Goal: Contribute content: Contribute content

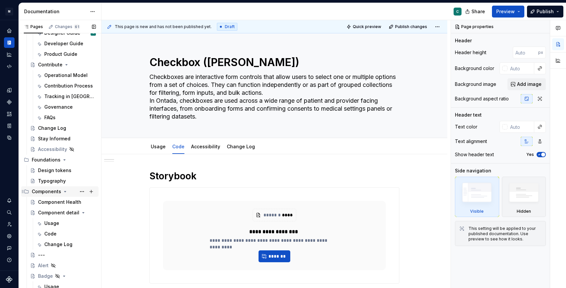
scroll to position [80, 0]
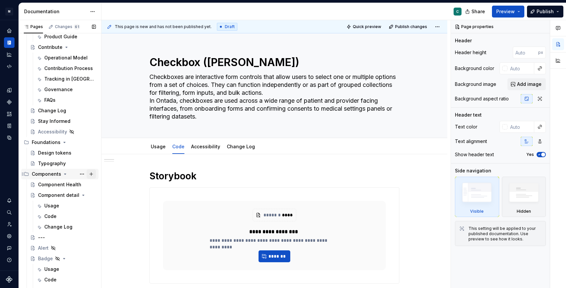
click at [92, 175] on button "Page tree" at bounding box center [91, 174] width 9 height 9
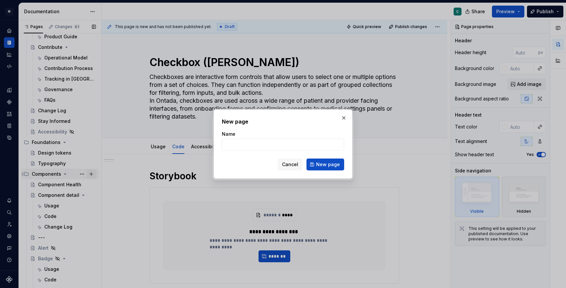
type textarea "*"
type input "Patterns"
click at [322, 170] on button "New page" at bounding box center [326, 165] width 38 height 12
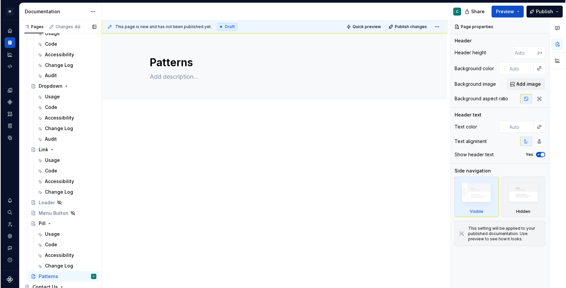
scroll to position [594, 0]
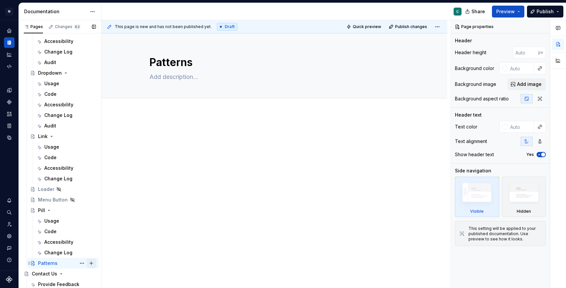
click at [93, 262] on button "Page tree" at bounding box center [91, 263] width 9 height 9
type textarea "*"
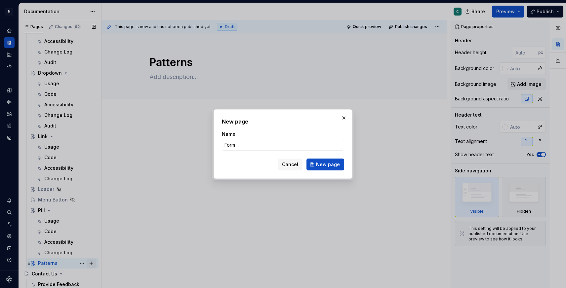
type input "Forms"
click button "New page" at bounding box center [326, 165] width 38 height 12
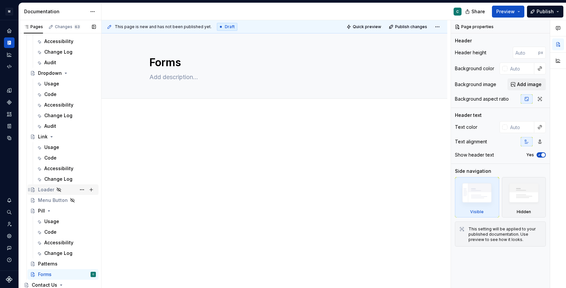
scroll to position [605, 0]
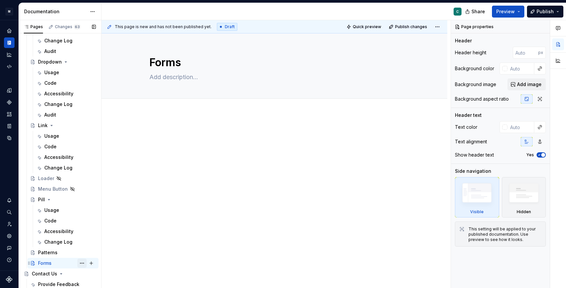
click at [82, 264] on button "Page tree" at bounding box center [81, 262] width 9 height 9
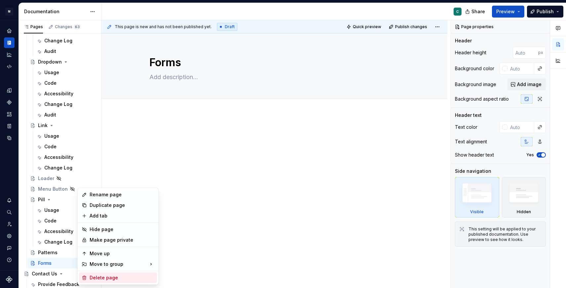
click at [101, 275] on div "Delete page" at bounding box center [122, 277] width 65 height 7
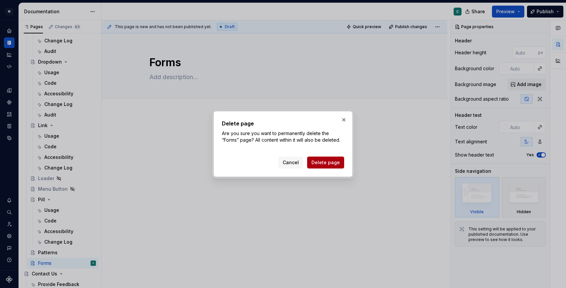
click at [329, 163] on span "Delete page" at bounding box center [326, 162] width 28 height 7
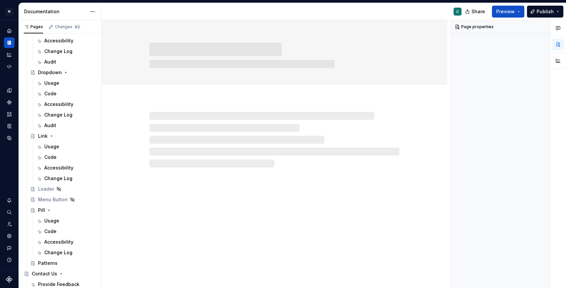
scroll to position [595, 0]
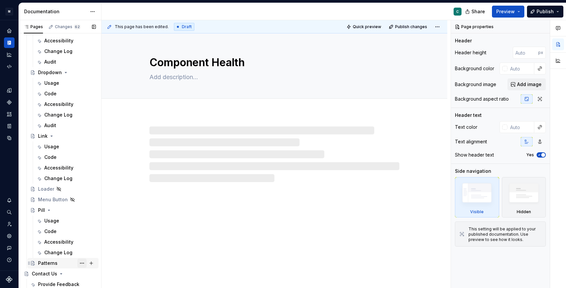
click at [82, 264] on button "Page tree" at bounding box center [81, 262] width 9 height 9
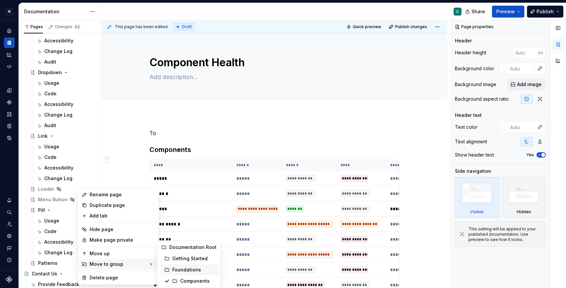
click at [191, 272] on div "Foundations" at bounding box center [194, 269] width 44 height 7
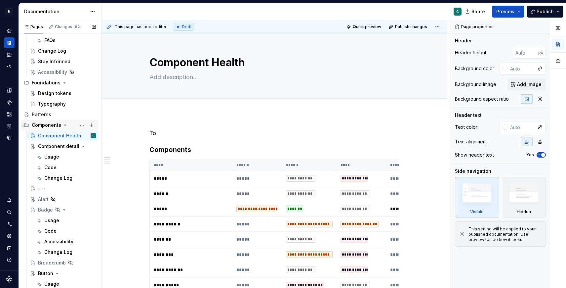
scroll to position [140, 0]
click at [82, 116] on button "Page tree" at bounding box center [81, 114] width 9 height 9
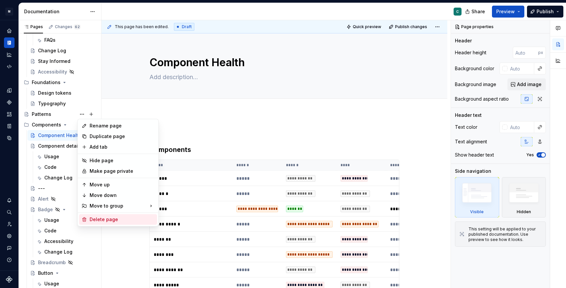
click at [97, 221] on div "Delete page" at bounding box center [122, 219] width 65 height 7
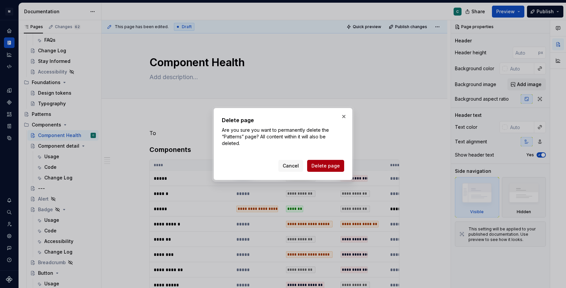
click at [322, 168] on span "Delete page" at bounding box center [326, 165] width 28 height 7
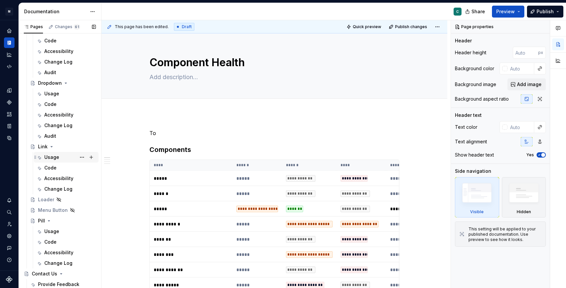
scroll to position [580, 0]
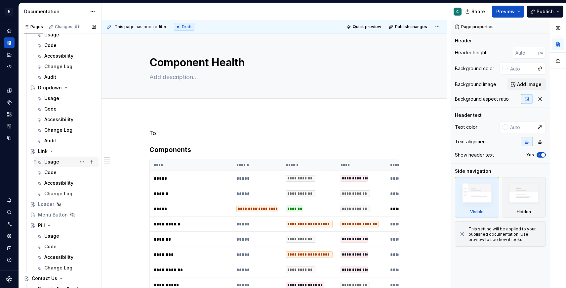
type textarea "*"
click at [52, 157] on div "Usage" at bounding box center [70, 161] width 52 height 9
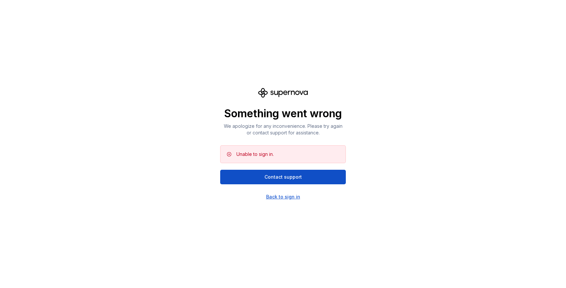
drag, startPoint x: 272, startPoint y: 179, endPoint x: 280, endPoint y: 200, distance: 22.4
click at [280, 200] on div "Something went wrong We apologize for any inconvenience. Please try again or co…" at bounding box center [283, 144] width 126 height 112
click at [280, 198] on div "Back to sign in" at bounding box center [283, 197] width 34 height 7
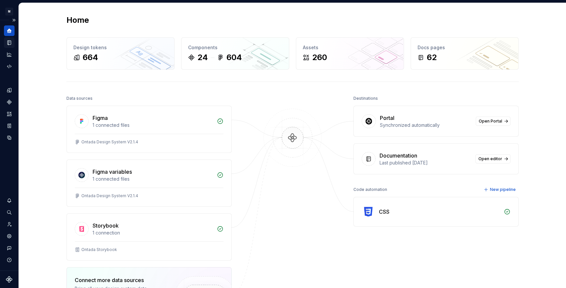
click at [9, 41] on icon "Documentation" at bounding box center [10, 43] width 3 height 4
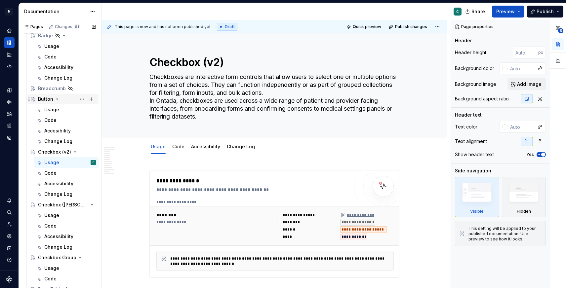
scroll to position [320, 0]
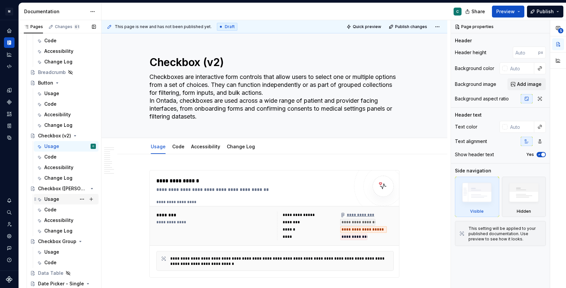
click at [53, 199] on div "Usage" at bounding box center [51, 199] width 15 height 7
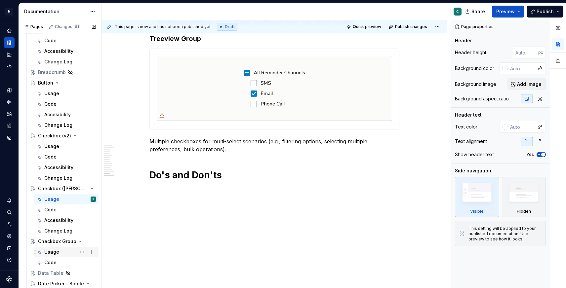
scroll to position [335, 0]
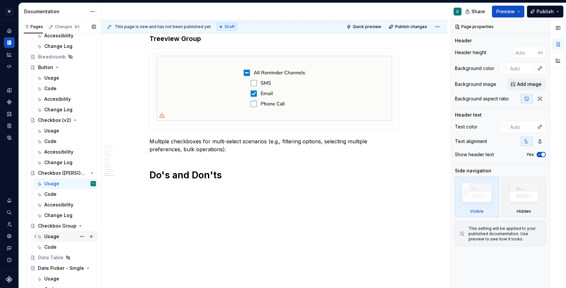
click at [51, 234] on div "Usage" at bounding box center [51, 237] width 15 height 7
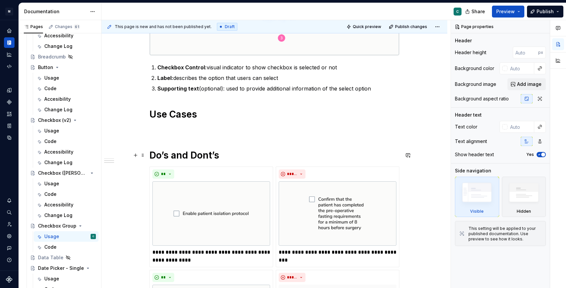
scroll to position [175, 0]
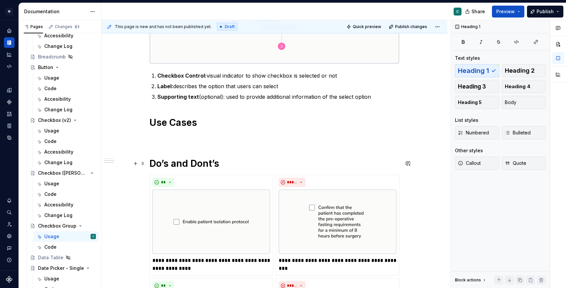
click at [229, 166] on h1 "Do’s and Dont’s" at bounding box center [275, 164] width 250 height 12
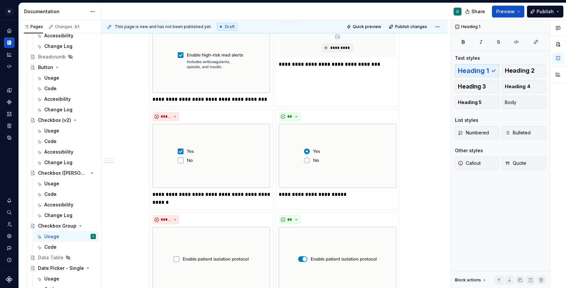
scroll to position [596, 0]
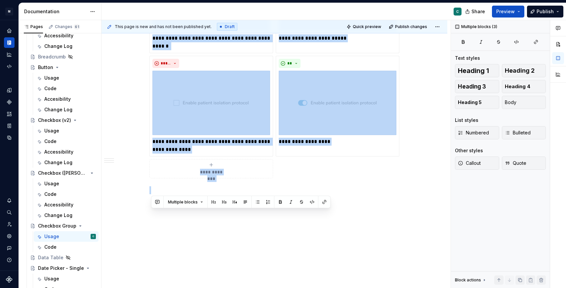
drag, startPoint x: 231, startPoint y: 138, endPoint x: 337, endPoint y: 229, distance: 140.6
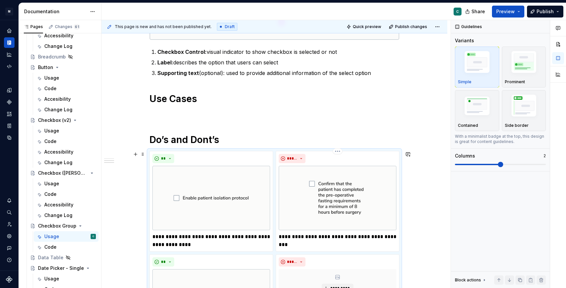
scroll to position [202, 0]
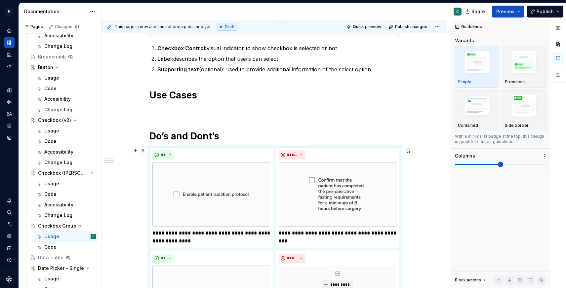
click at [145, 151] on span at bounding box center [142, 150] width 5 height 9
click at [49, 184] on div "Usage" at bounding box center [51, 184] width 15 height 7
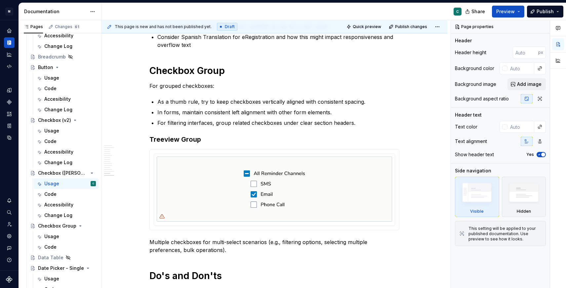
scroll to position [1270, 0]
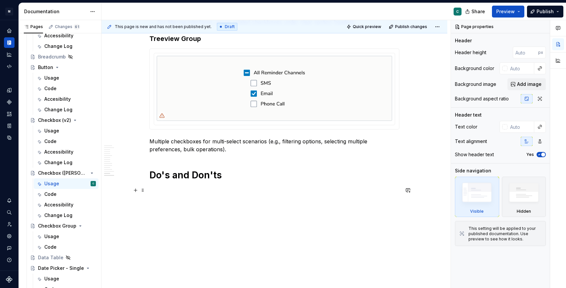
click at [169, 191] on p at bounding box center [275, 191] width 250 height 8
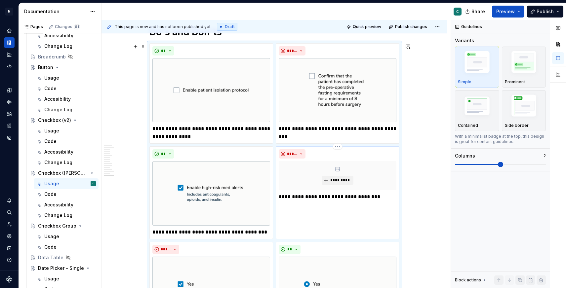
scroll to position [1413, 0]
type textarea "*"
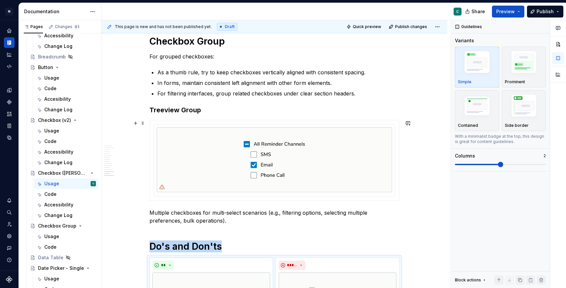
scroll to position [1224, 0]
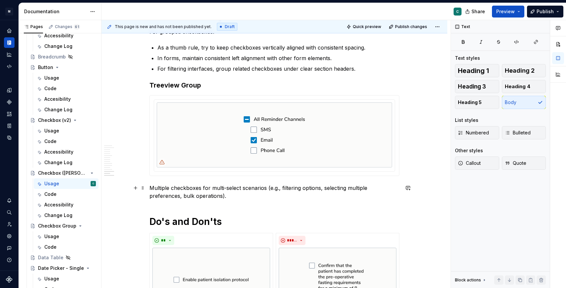
click at [265, 195] on p "Multiple checkboxes for multi-select scenarios (e.g., filtering options, select…" at bounding box center [275, 192] width 250 height 16
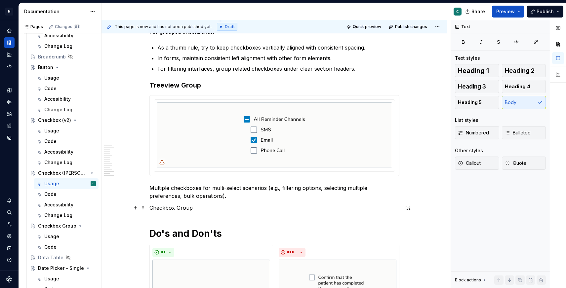
click at [178, 208] on p "Checkbox Group" at bounding box center [275, 208] width 250 height 8
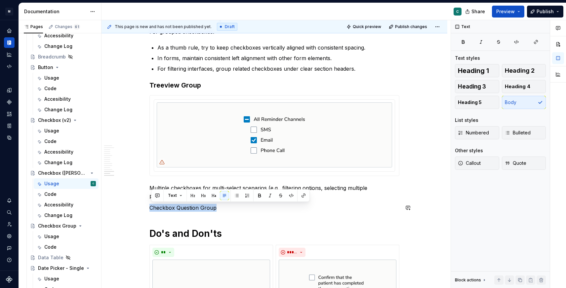
drag, startPoint x: 234, startPoint y: 207, endPoint x: 135, endPoint y: 203, distance: 99.0
copy p "Checkbox Question Group"
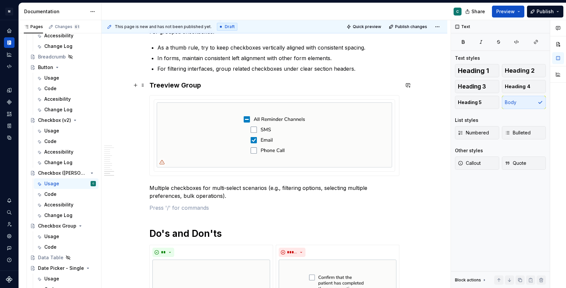
click at [152, 85] on h3 "Treeview Group" at bounding box center [275, 85] width 250 height 9
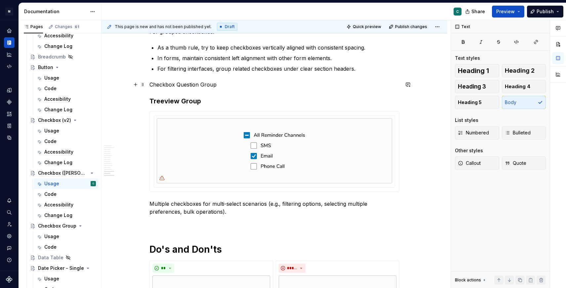
click at [171, 84] on p "Checkbox Question Group" at bounding box center [275, 85] width 250 height 8
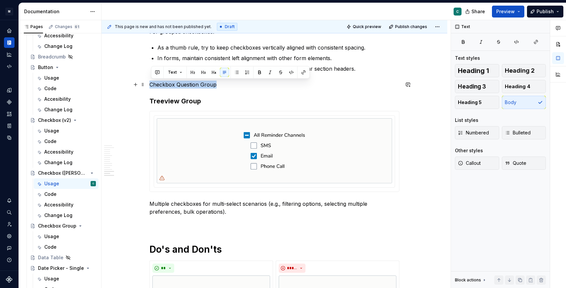
click at [171, 84] on p "Checkbox Question Group" at bounding box center [275, 85] width 250 height 8
click at [182, 73] on button "Text" at bounding box center [175, 72] width 20 height 9
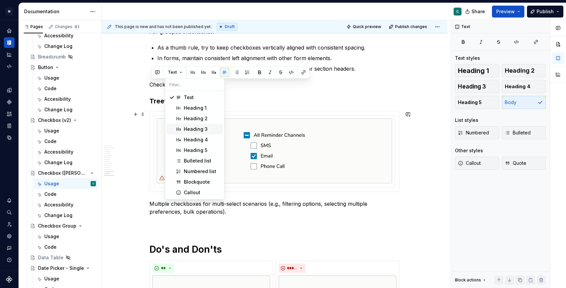
click at [201, 130] on div "Heading 3" at bounding box center [196, 129] width 24 height 7
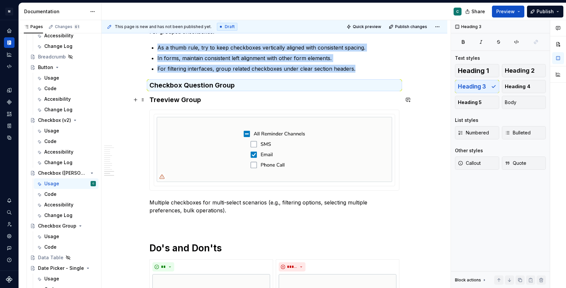
click at [153, 100] on h3 "Treeview Group" at bounding box center [275, 99] width 250 height 9
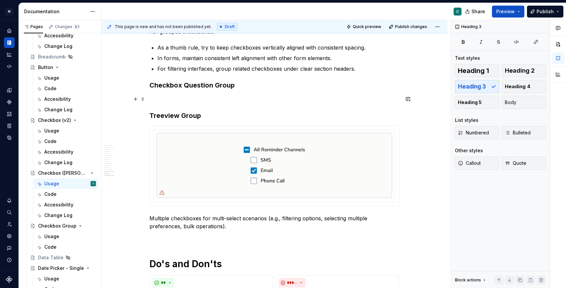
click at [162, 99] on p at bounding box center [275, 99] width 250 height 8
click at [137, 99] on button "button" at bounding box center [135, 99] width 9 height 9
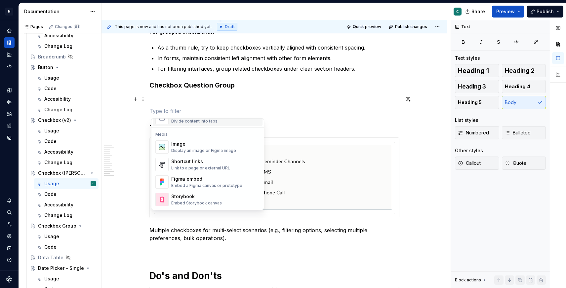
scroll to position [279, 0]
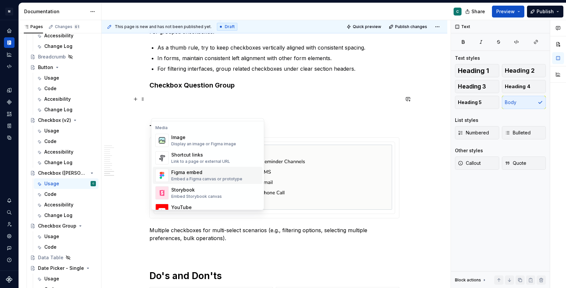
click at [183, 172] on div "Figma embed" at bounding box center [206, 172] width 71 height 7
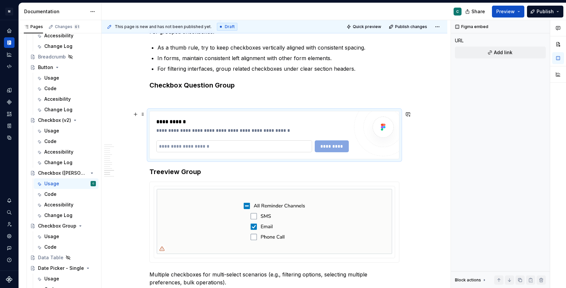
click at [200, 144] on input "text" at bounding box center [234, 147] width 156 height 12
paste input "**********"
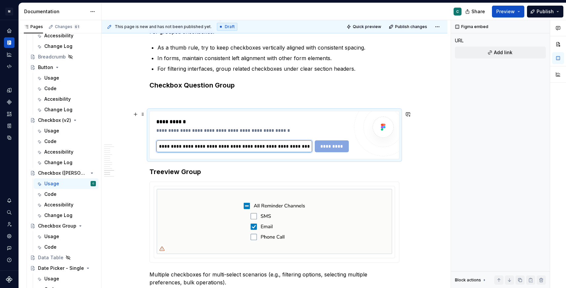
scroll to position [0, 198]
type input "**********"
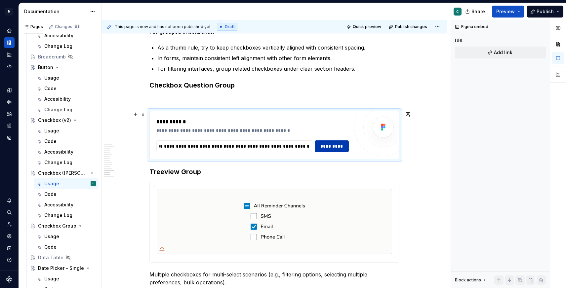
scroll to position [0, 0]
click at [343, 143] on span "*********" at bounding box center [331, 146] width 25 height 7
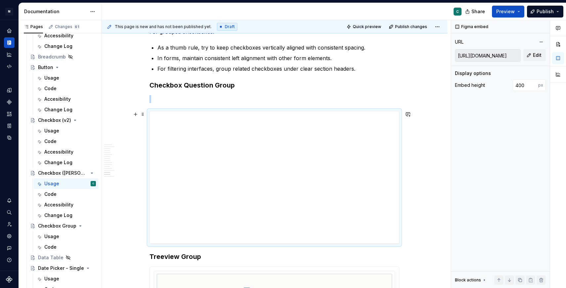
scroll to position [1244, 0]
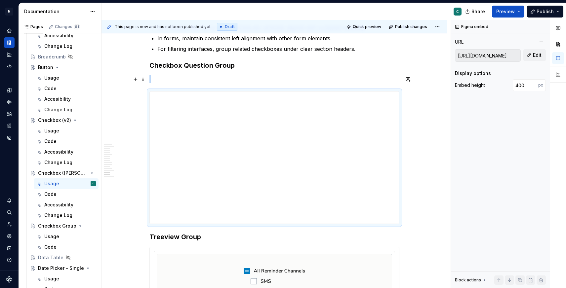
click at [180, 79] on p at bounding box center [275, 79] width 250 height 8
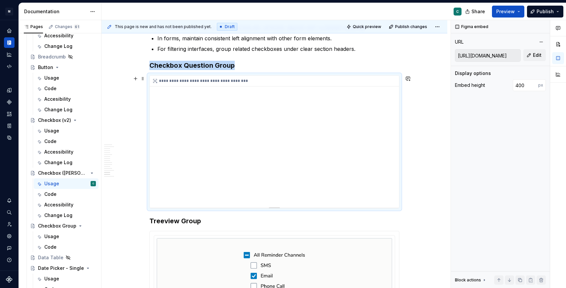
click at [391, 173] on div "**********" at bounding box center [274, 142] width 249 height 132
click at [461, 213] on div "Figma embed URL https://embed.figma.com/design/CP5vs4RMuJWQQ9ljfdCA7l/Supernova…" at bounding box center [500, 154] width 99 height 269
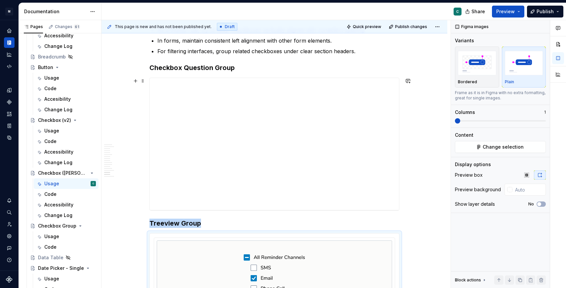
scroll to position [1231, 0]
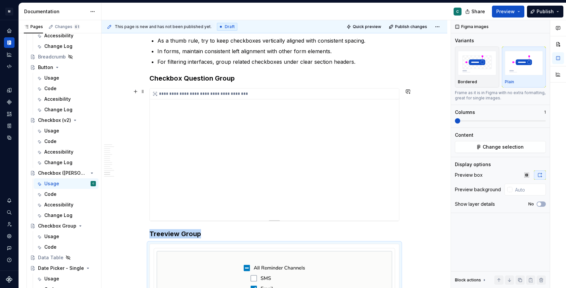
click at [219, 131] on div "**********" at bounding box center [274, 155] width 249 height 132
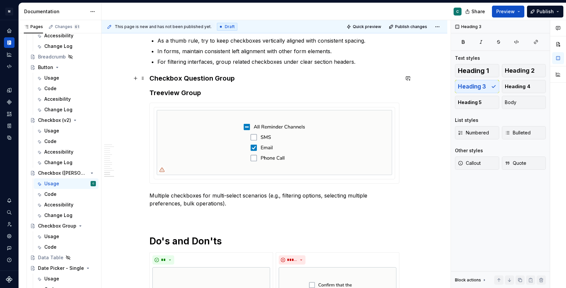
click at [243, 78] on h3 "Checkbox Question Group" at bounding box center [275, 78] width 250 height 9
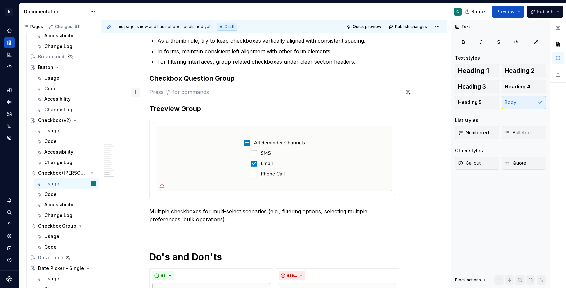
click at [134, 94] on button "button" at bounding box center [135, 92] width 9 height 9
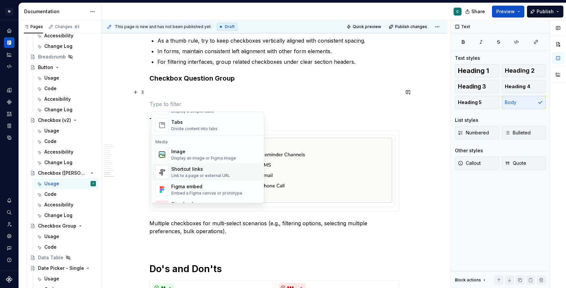
scroll to position [259, 0]
click at [183, 184] on div "Figma embed" at bounding box center [206, 185] width 71 height 7
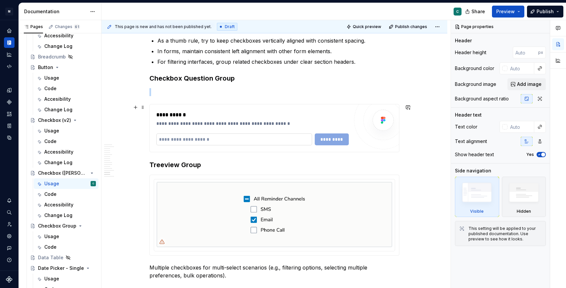
click at [176, 138] on input "text" at bounding box center [234, 140] width 156 height 12
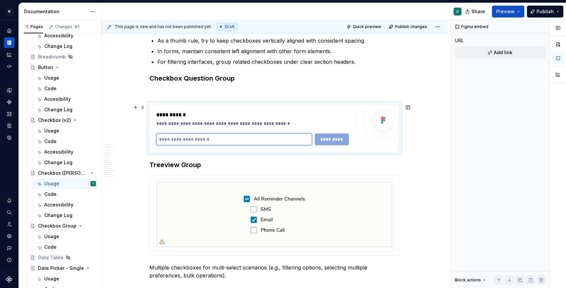
type textarea "*"
paste input "**********"
type input "**********"
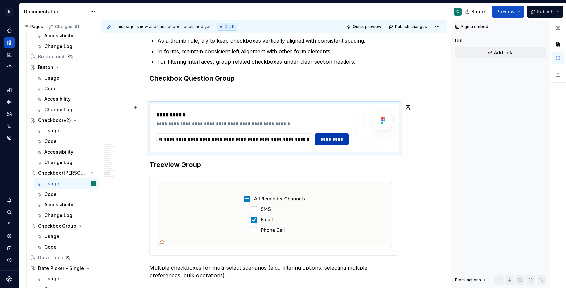
click at [323, 139] on span "*********" at bounding box center [331, 139] width 25 height 7
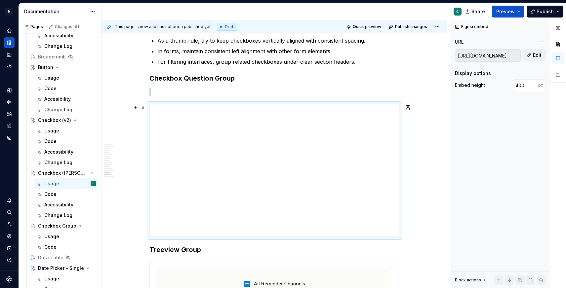
scroll to position [1249, 0]
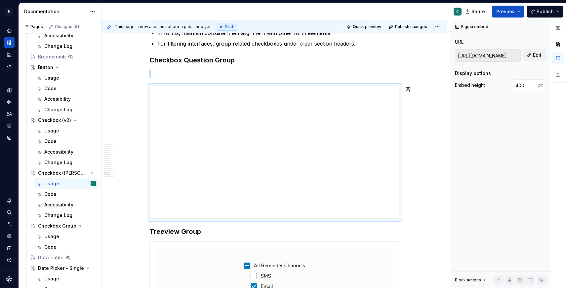
click at [211, 75] on p at bounding box center [275, 74] width 250 height 8
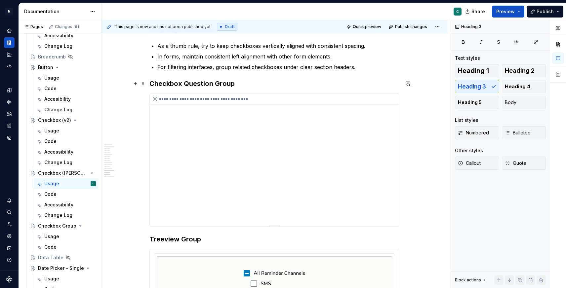
scroll to position [1222, 0]
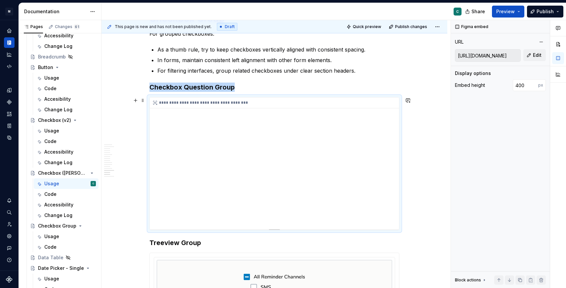
click at [273, 159] on div "**********" at bounding box center [274, 164] width 249 height 132
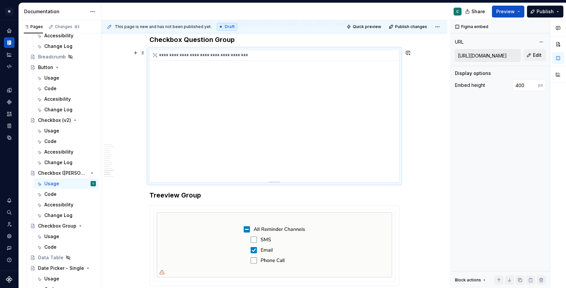
scroll to position [1285, 0]
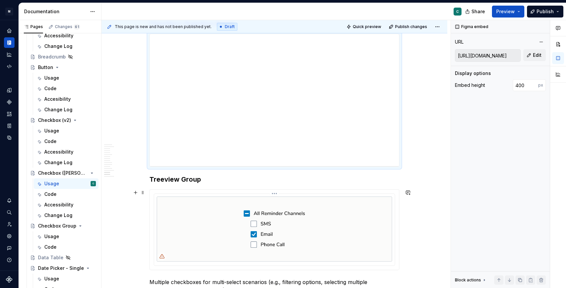
click at [207, 240] on img at bounding box center [275, 229] width 236 height 65
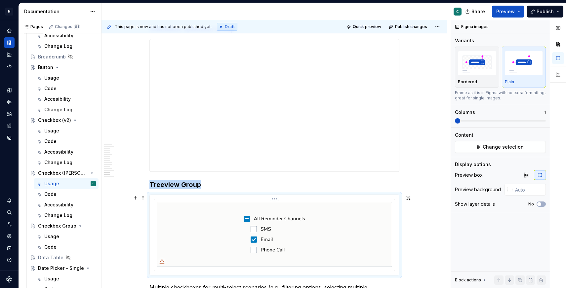
scroll to position [1279, 0]
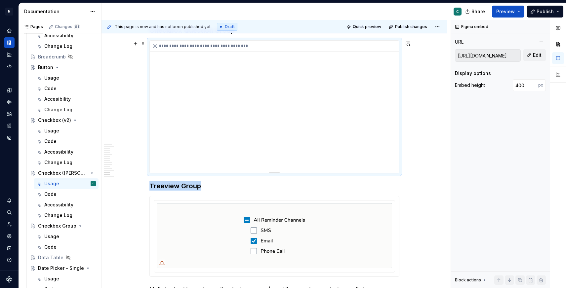
click at [390, 148] on div "**********" at bounding box center [274, 107] width 249 height 132
click at [390, 147] on div "**********" at bounding box center [274, 107] width 249 height 132
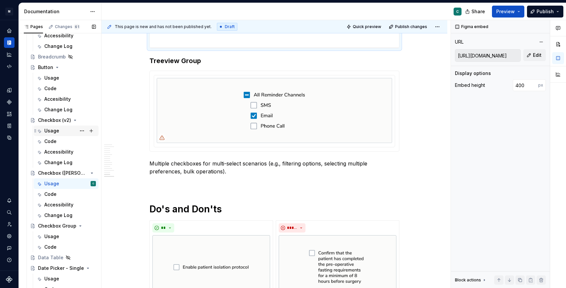
scroll to position [323, 0]
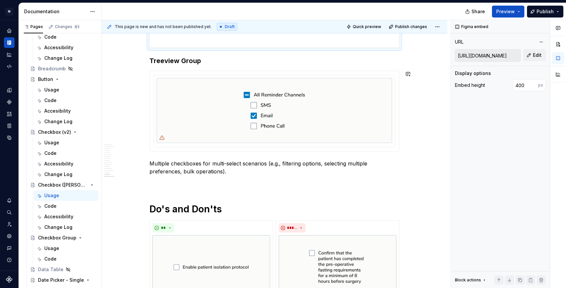
type textarea "*"
